Goal: Information Seeking & Learning: Find specific fact

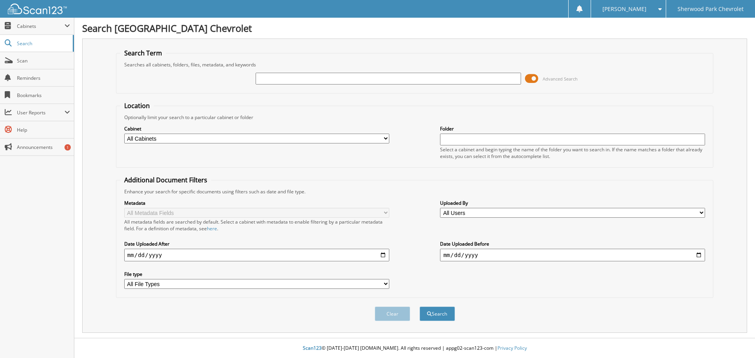
click at [332, 80] on input "text" at bounding box center [388, 79] width 265 height 12
type input "[PERSON_NAME]"
click at [420, 307] on button "Search" at bounding box center [437, 314] width 35 height 15
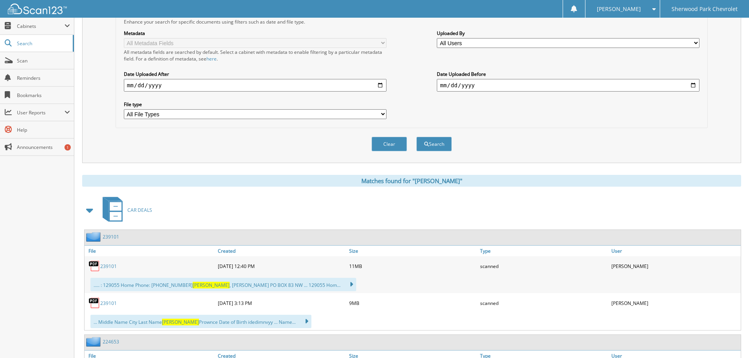
scroll to position [275, 0]
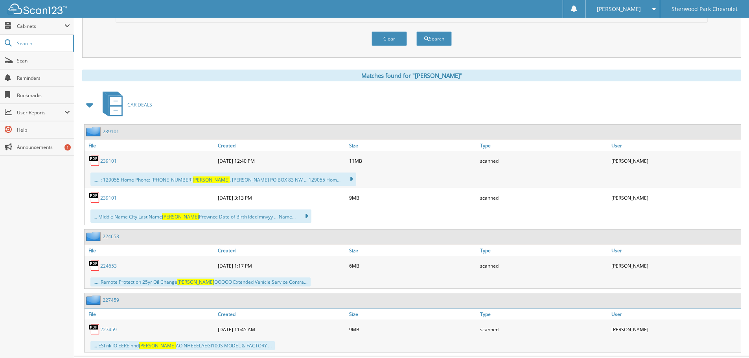
click at [109, 161] on link "239101" at bounding box center [108, 161] width 17 height 7
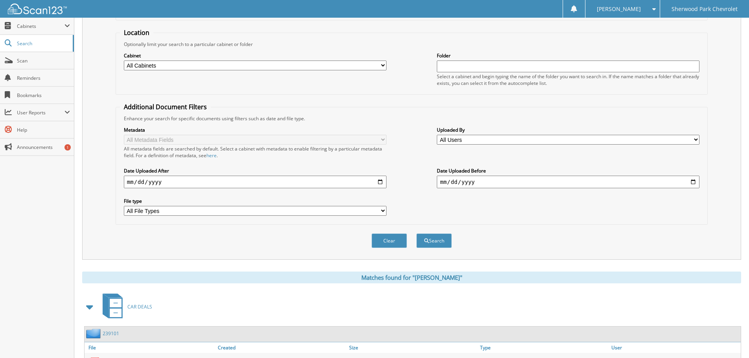
scroll to position [0, 0]
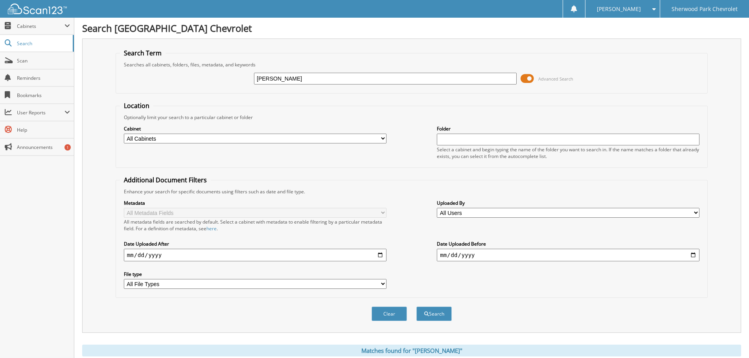
drag, startPoint x: 235, startPoint y: 80, endPoint x: 135, endPoint y: 80, distance: 100.3
click at [140, 80] on div "HEEG Advanced Search" at bounding box center [412, 78] width 584 height 21
type input "DOBB"
click at [416, 307] on button "Search" at bounding box center [433, 314] width 35 height 15
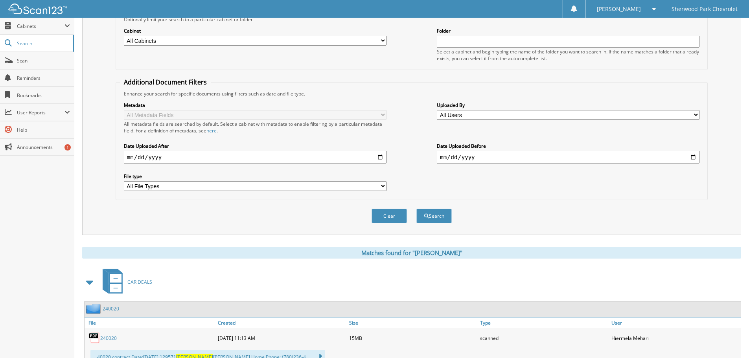
scroll to position [157, 0]
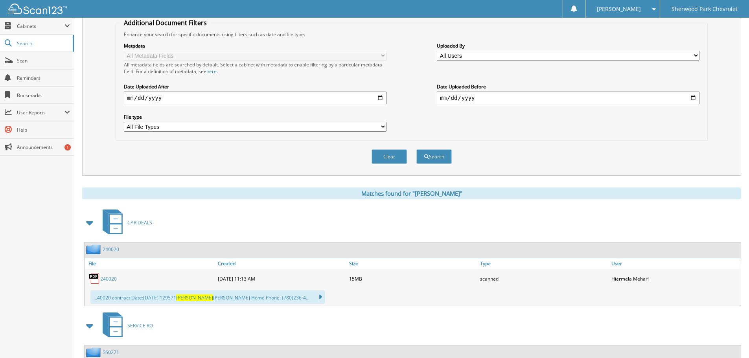
click at [133, 223] on span "CAR DEALS" at bounding box center [139, 222] width 25 height 7
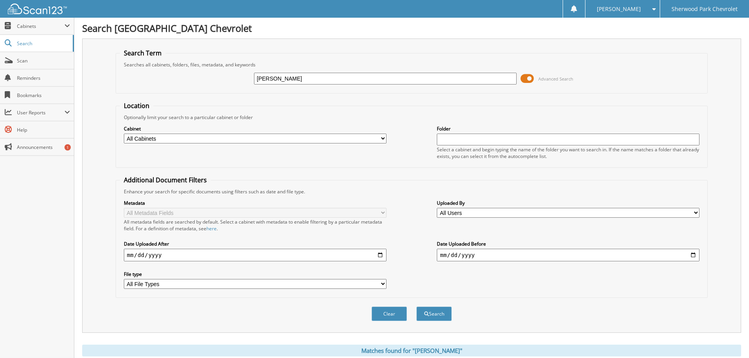
scroll to position [236, 0]
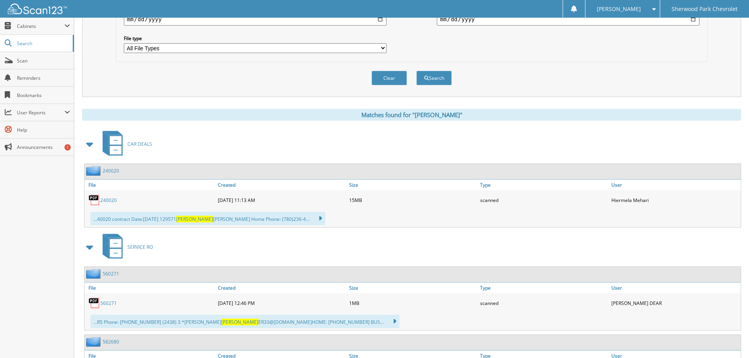
click at [112, 200] on link "240020" at bounding box center [108, 200] width 17 height 7
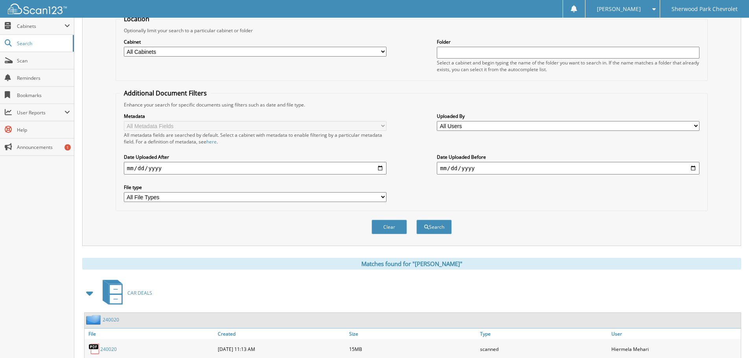
scroll to position [0, 0]
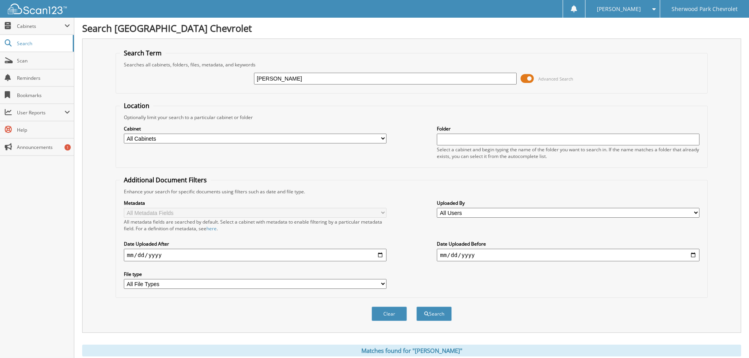
drag, startPoint x: 297, startPoint y: 78, endPoint x: 143, endPoint y: 66, distance: 155.0
click at [143, 66] on fieldset "Search Term Searches all cabinets, folders, files, metadata, and keywords [PERS…" at bounding box center [412, 71] width 592 height 45
type input "CHANASYK"
click at [416, 307] on button "Search" at bounding box center [433, 314] width 35 height 15
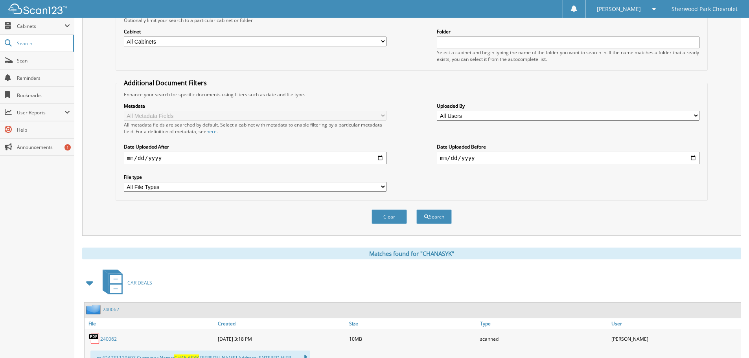
scroll to position [236, 0]
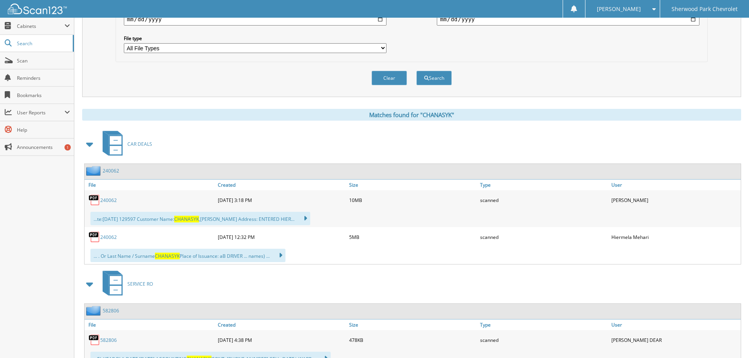
click at [109, 200] on link "240062" at bounding box center [108, 200] width 17 height 7
